Goal: Find specific page/section: Find specific page/section

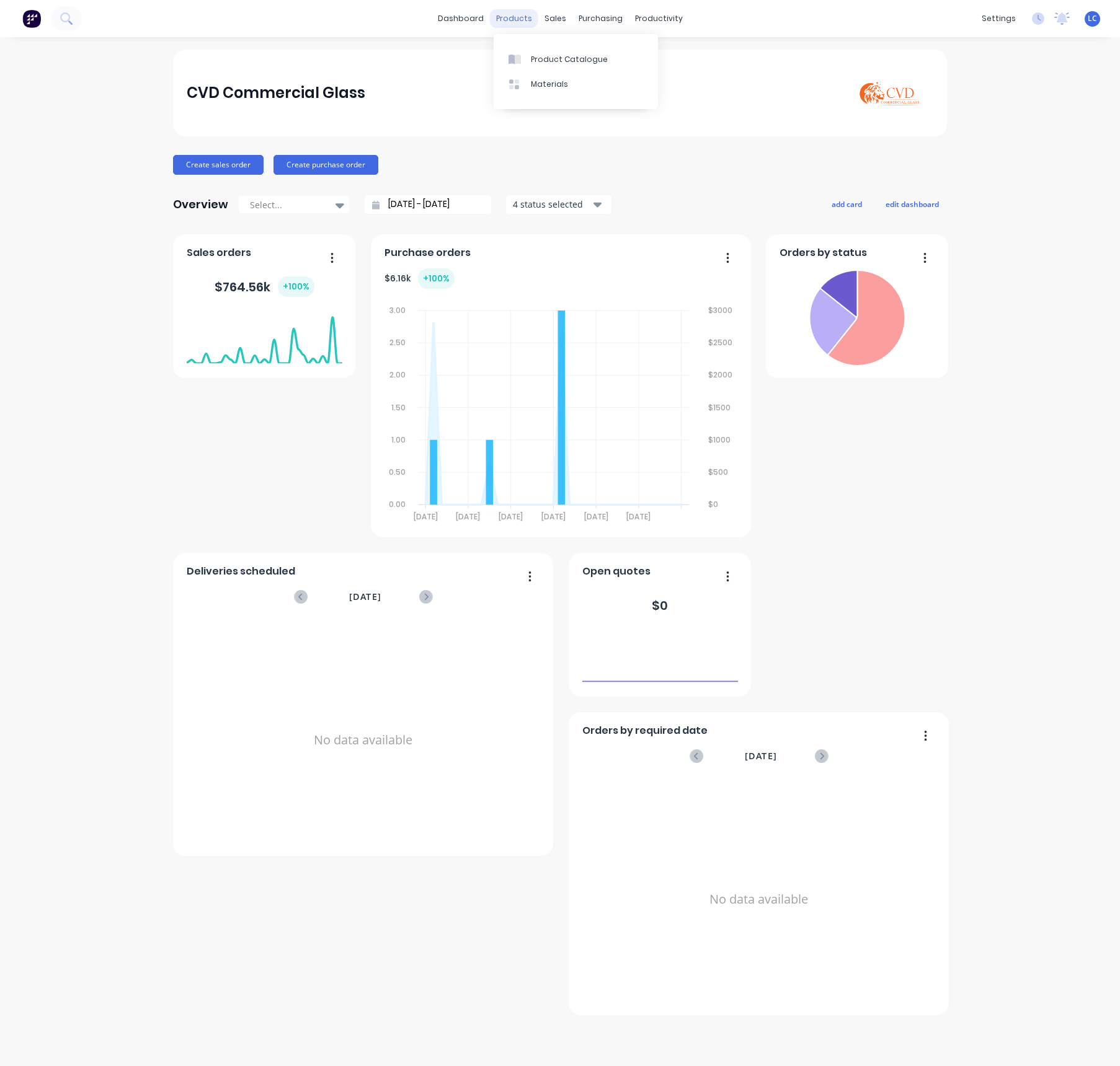
click at [514, 10] on div "products" at bounding box center [514, 18] width 48 height 18
click at [577, 79] on div "Customers" at bounding box center [598, 84] width 45 height 11
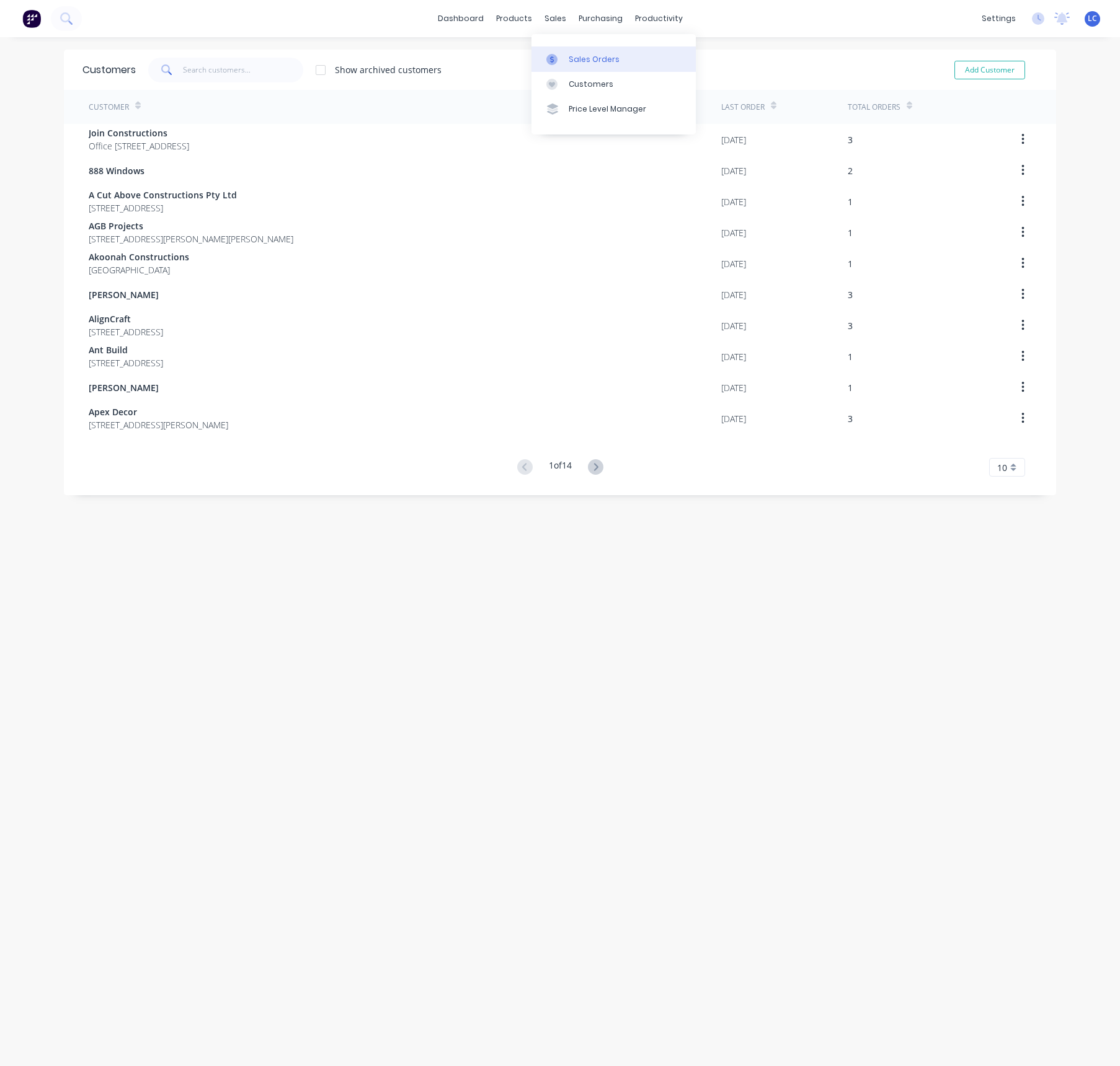
click at [577, 58] on div "Sales Orders" at bounding box center [594, 59] width 51 height 11
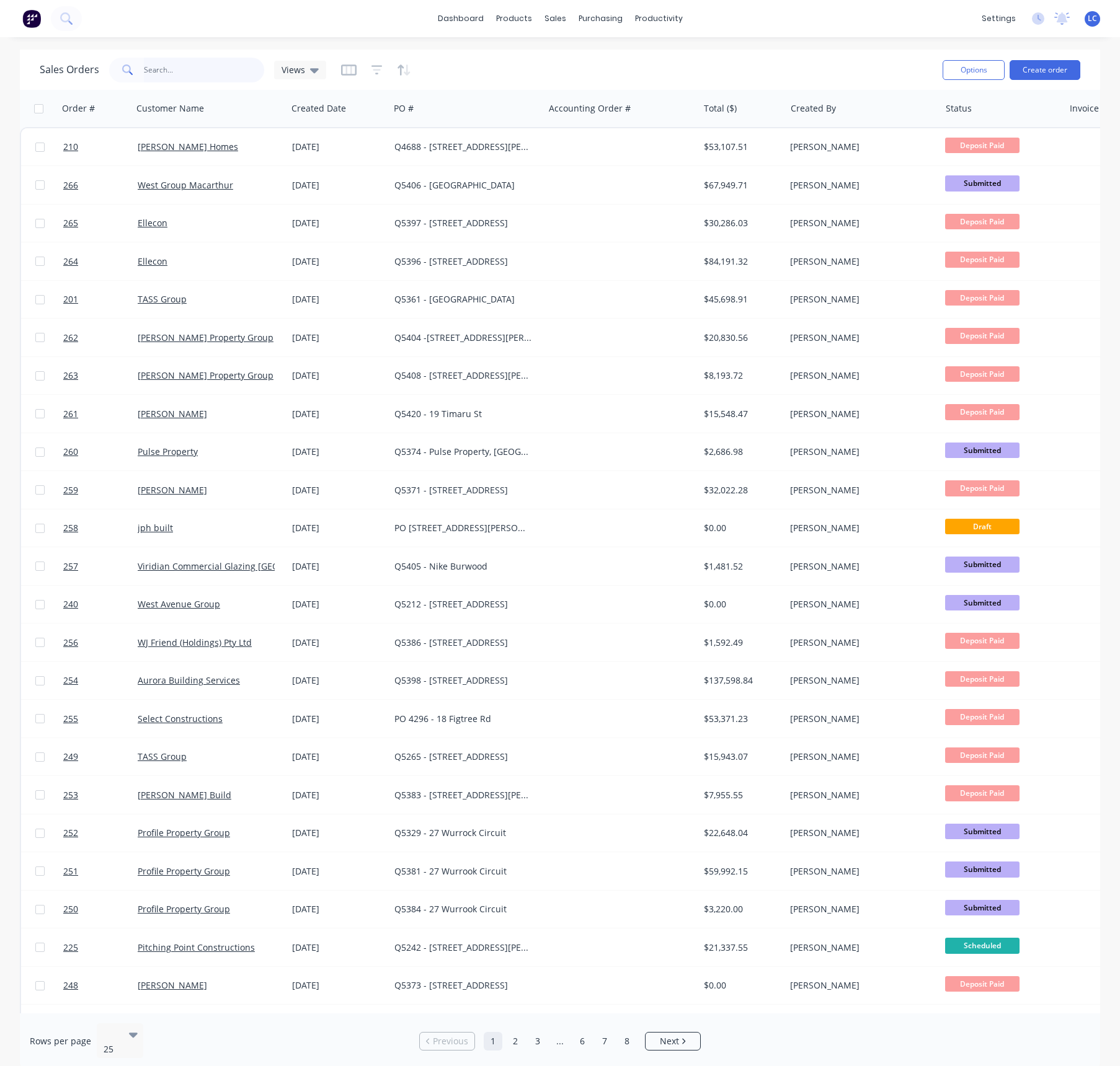
click at [206, 63] on input "text" at bounding box center [205, 70] width 121 height 25
click at [314, 68] on icon at bounding box center [314, 70] width 9 height 14
click at [399, 70] on icon "button" at bounding box center [401, 69] width 6 height 11
click at [322, 103] on div at bounding box center [336, 108] width 88 height 25
click at [372, 112] on icon "button" at bounding box center [370, 108] width 11 height 10
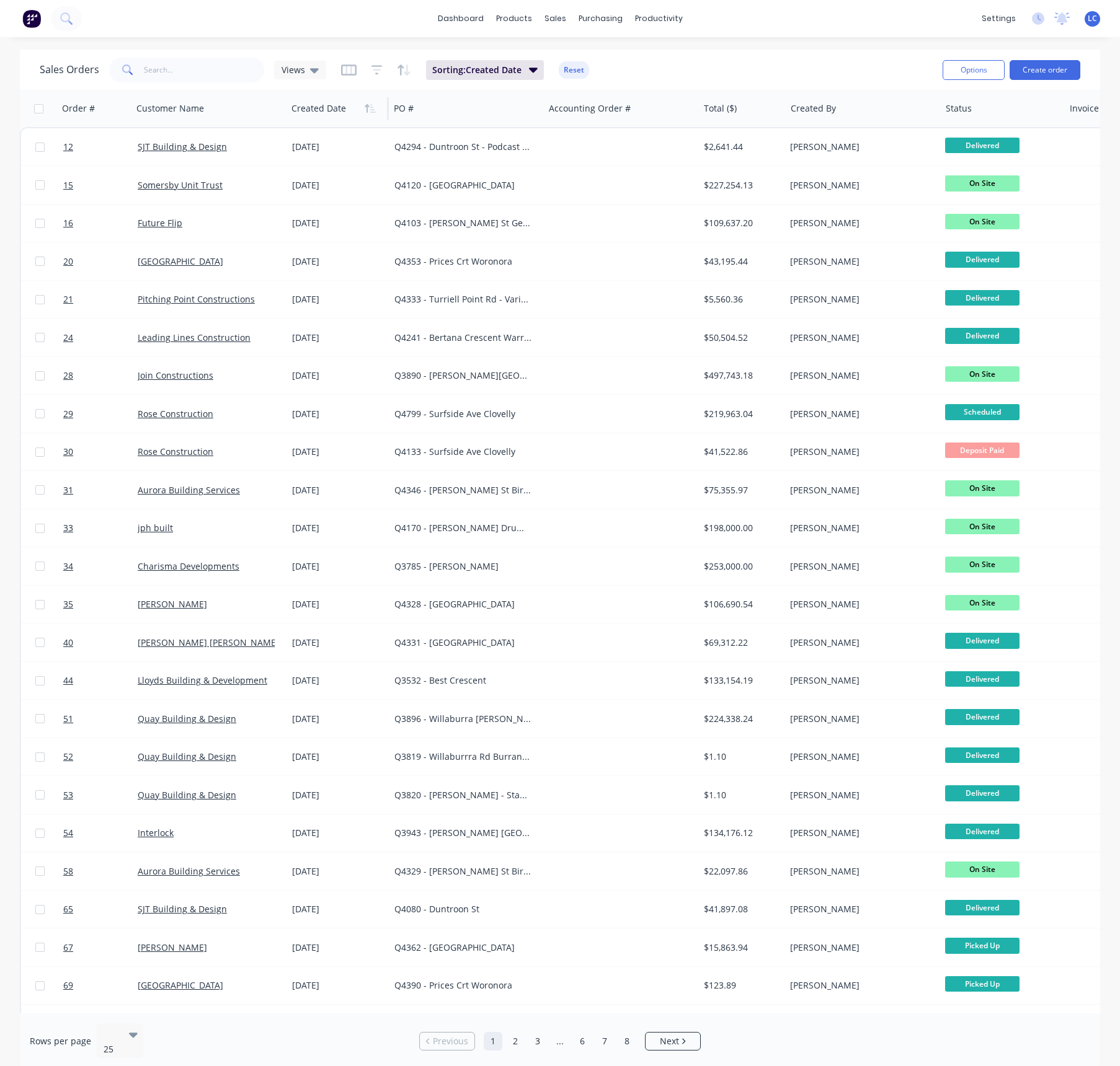
click at [372, 112] on icon "button" at bounding box center [370, 108] width 11 height 10
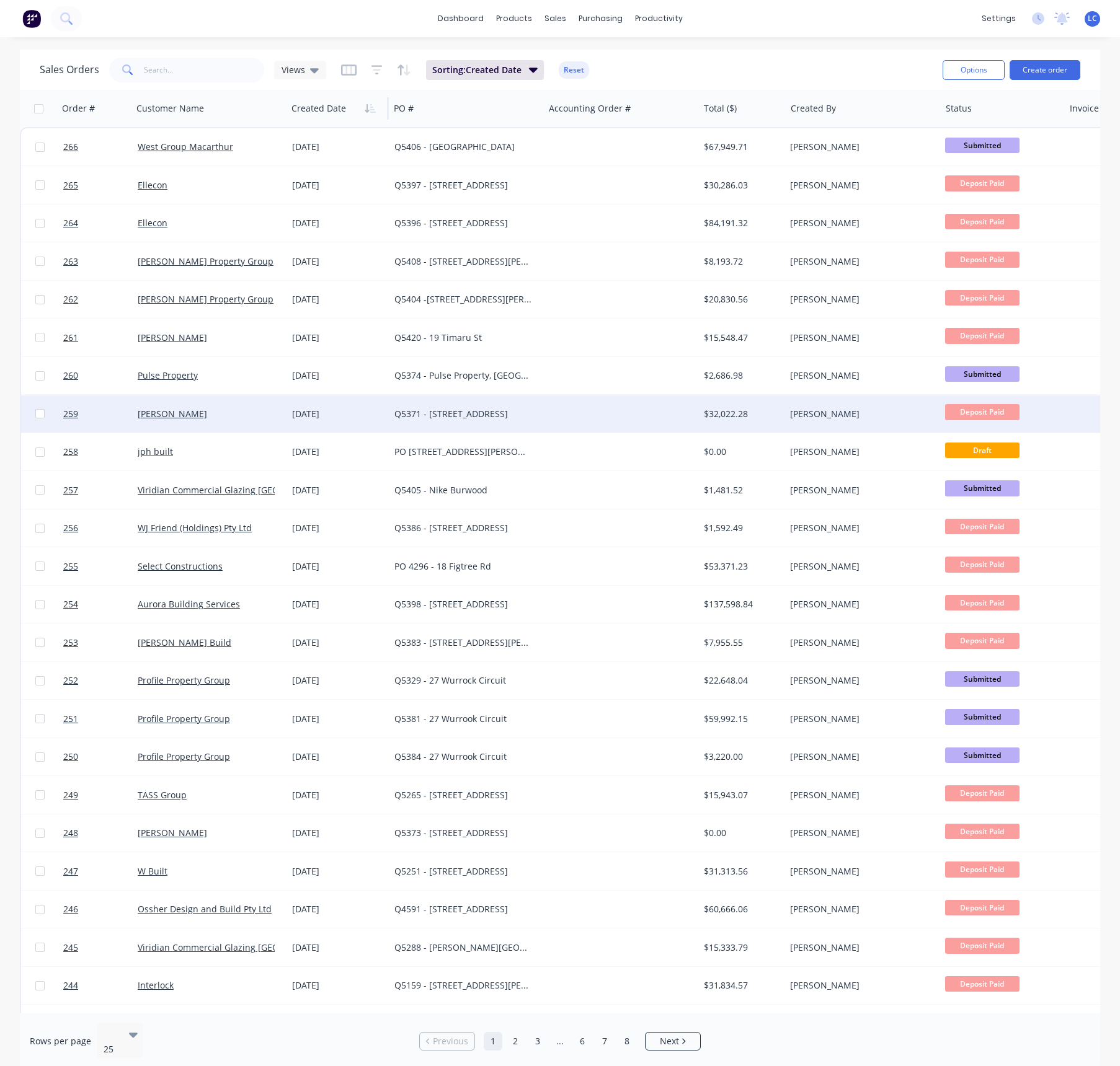
scroll to position [71, 0]
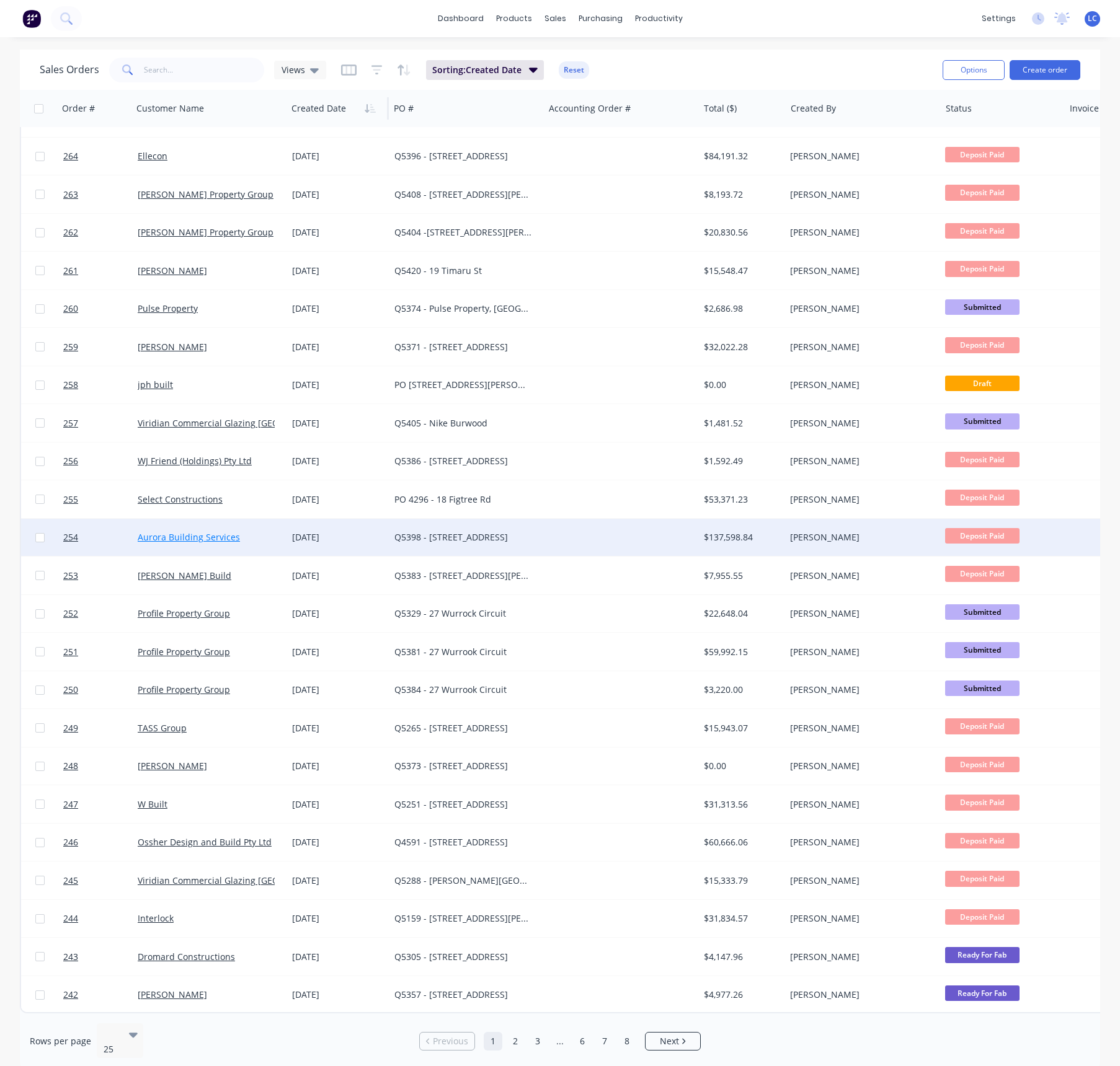
click at [208, 531] on link "Aurora Building Services" at bounding box center [189, 537] width 103 height 11
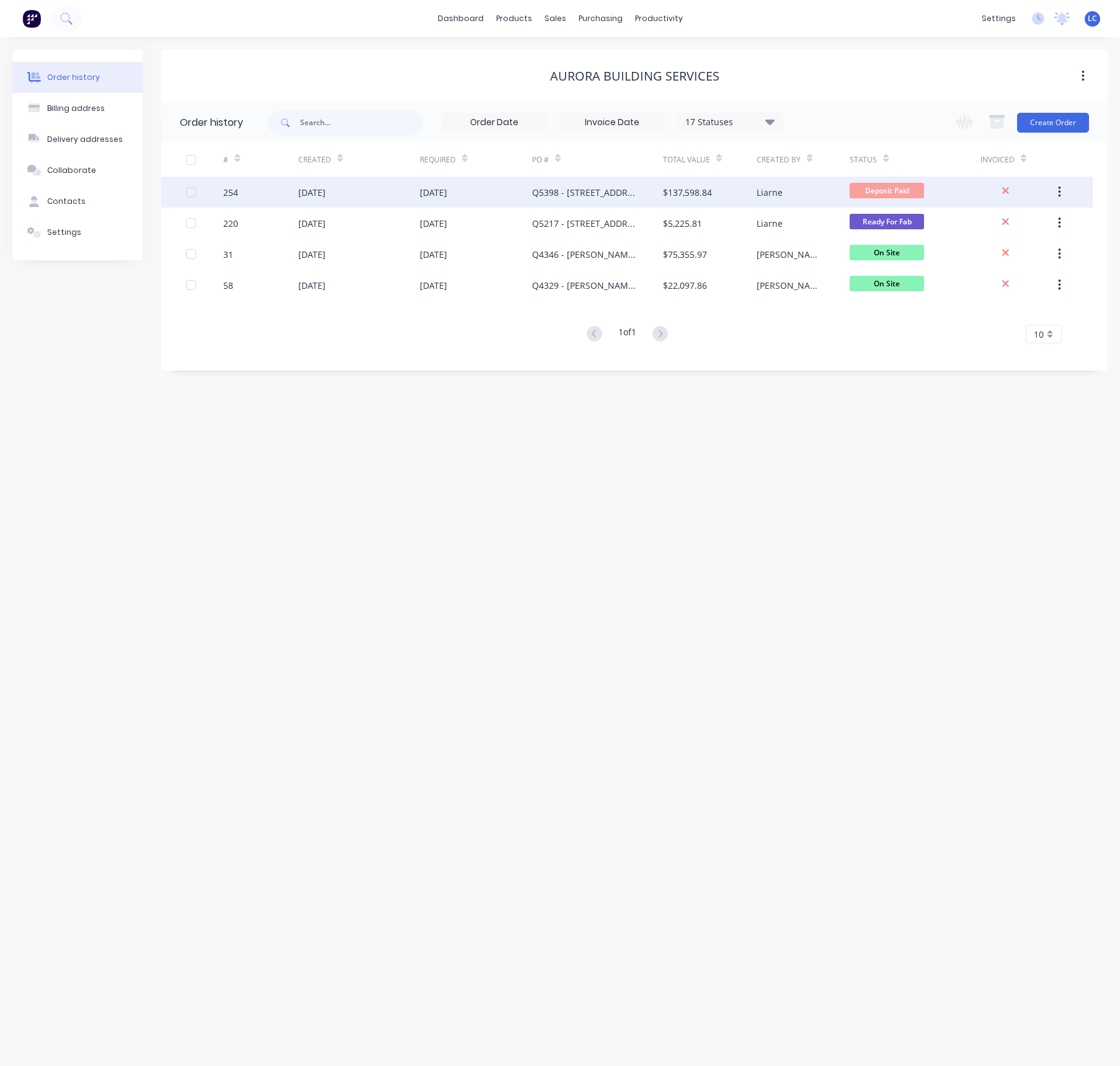
click at [565, 189] on div "Q5398 - [STREET_ADDRESS]" at bounding box center [585, 192] width 106 height 13
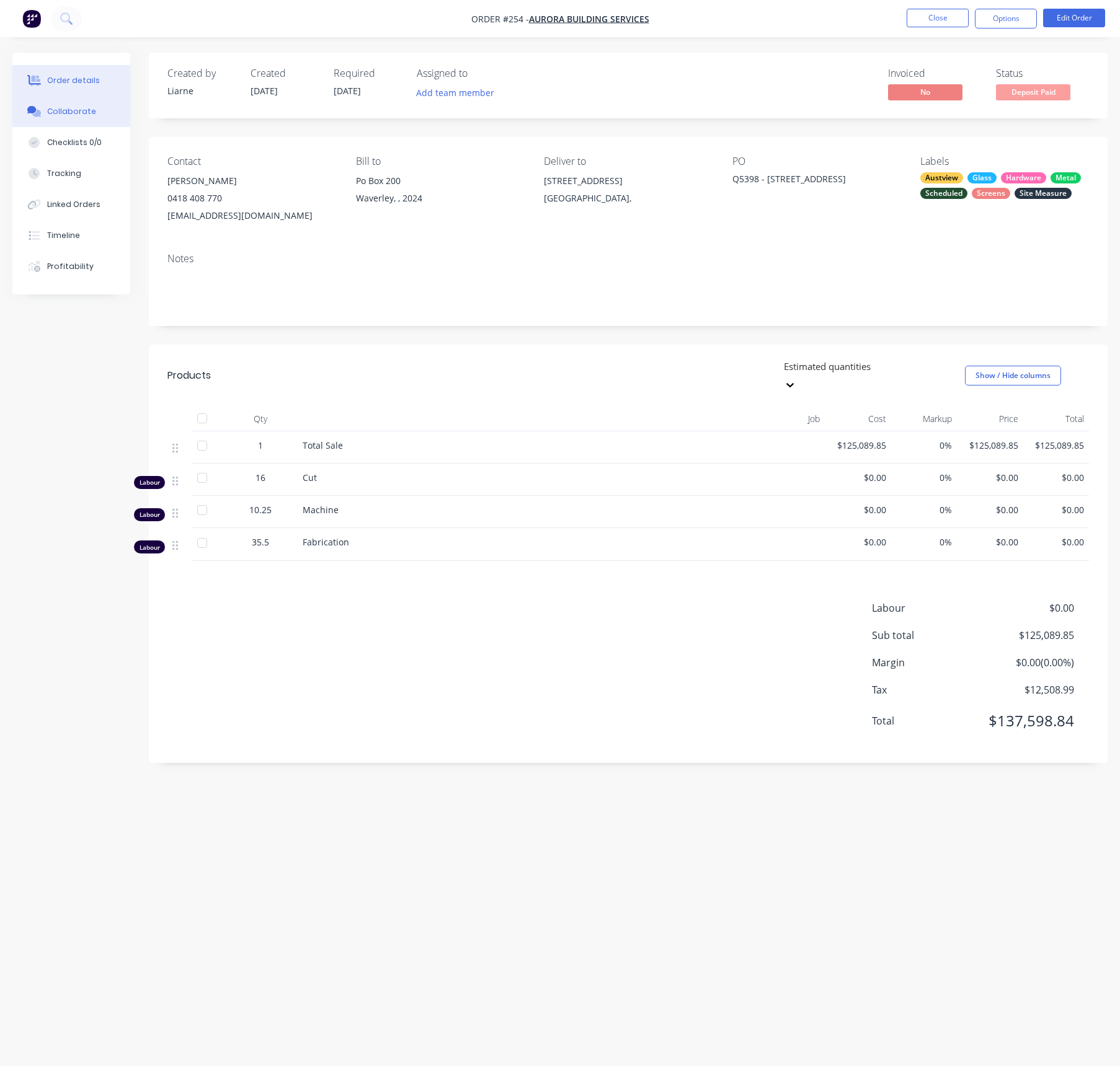
click at [66, 106] on div "Collaborate" at bounding box center [72, 112] width 49 height 11
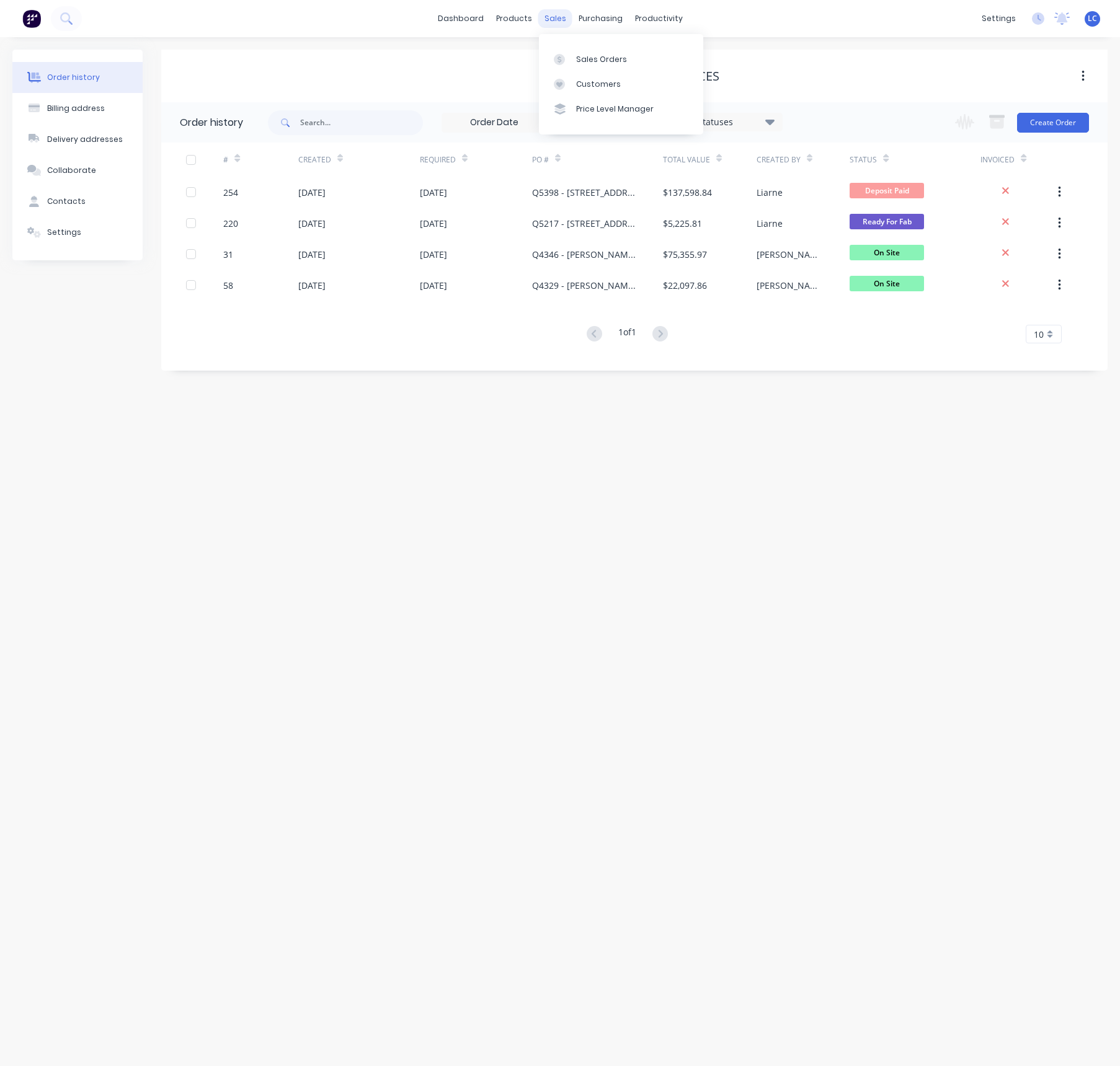
click at [558, 17] on div "sales" at bounding box center [555, 18] width 34 height 18
click at [609, 65] on link "Sales Orders" at bounding box center [621, 59] width 164 height 25
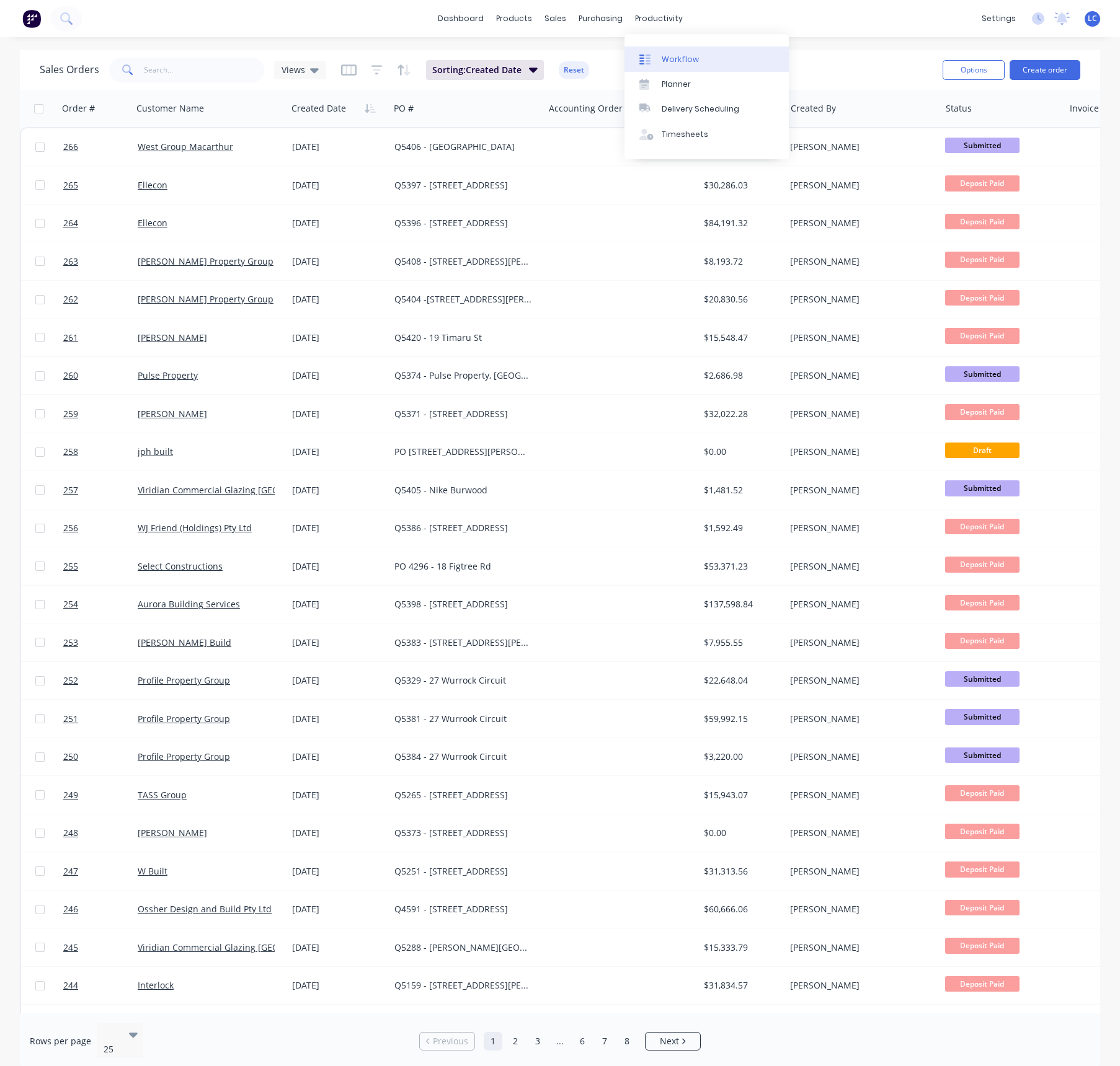
click at [676, 50] on link "Workflow" at bounding box center [706, 59] width 164 height 25
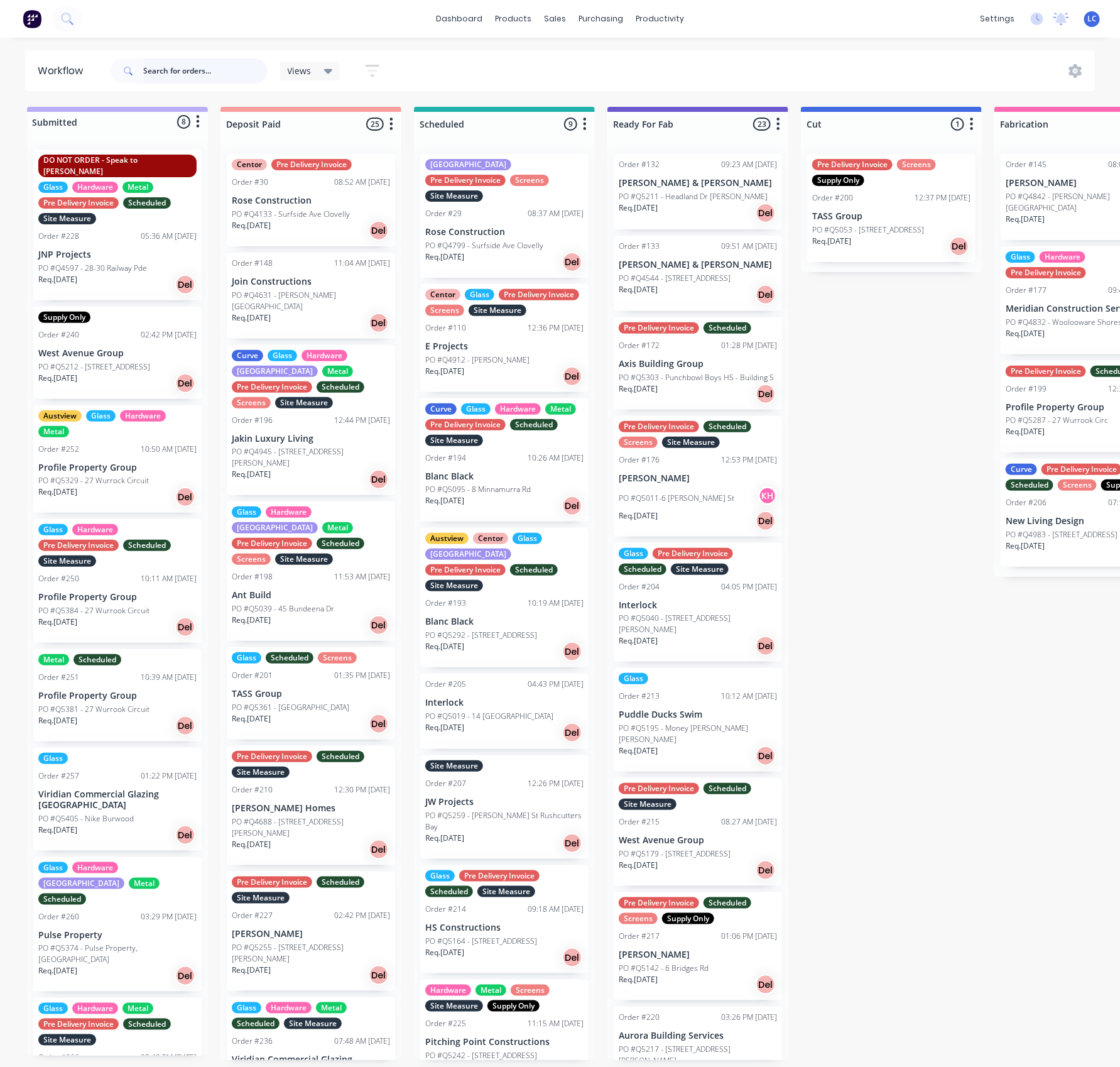
click at [147, 69] on input "text" at bounding box center [205, 71] width 125 height 25
type input "h"
